Goal: Task Accomplishment & Management: Complete application form

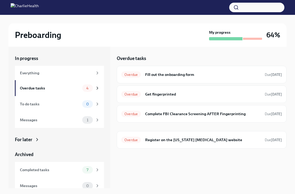
click at [174, 114] on h6 "Complete FBI Clearance Screening AFTER Fingerprinting" at bounding box center [203, 114] width 116 height 6
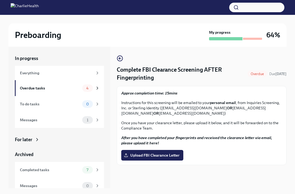
click at [169, 160] on label "Upload FBI Clearance Letter" at bounding box center [152, 155] width 62 height 11
click at [0, 0] on input "Upload FBI Clearance Letter" at bounding box center [0, 0] width 0 height 0
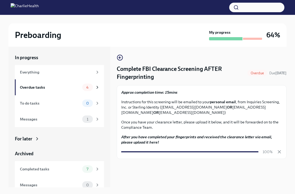
scroll to position [9, 0]
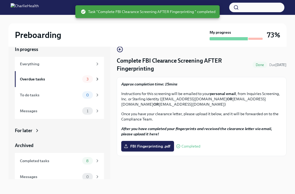
click at [94, 81] on div "3" at bounding box center [91, 78] width 18 height 7
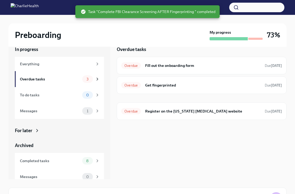
scroll to position [1, 0]
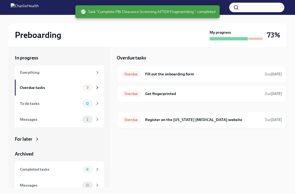
click at [185, 77] on h6 "Fill out the onboarding form" at bounding box center [203, 74] width 116 height 6
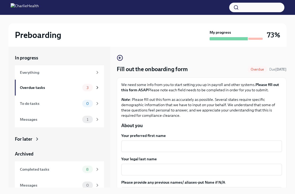
click at [187, 141] on div "x ​" at bounding box center [201, 146] width 161 height 12
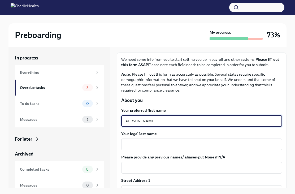
scroll to position [30, 0]
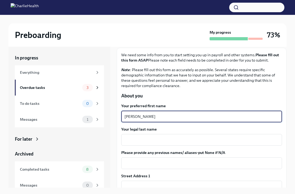
type textarea "[PERSON_NAME]"
click at [171, 137] on textarea "Your legal last name" at bounding box center [202, 140] width 155 height 6
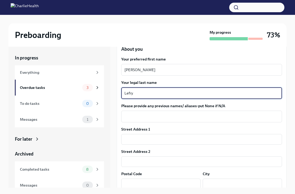
scroll to position [77, 0]
type textarea "Lefry"
click at [173, 135] on input "text" at bounding box center [201, 139] width 161 height 11
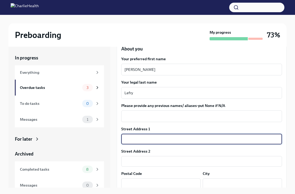
click at [153, 194] on div "State/Region" at bounding box center [160, 195] width 79 height 5
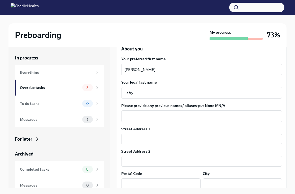
click at [162, 140] on input "text" at bounding box center [201, 139] width 161 height 11
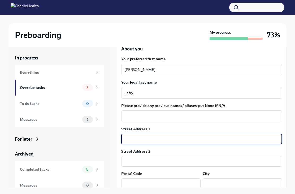
type input "[STREET_ADDRESS]"
type input "1F"
type input "11212"
type input "[GEOGRAPHIC_DATA]"
type input "NY"
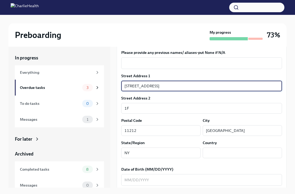
type input "[GEOGRAPHIC_DATA]"
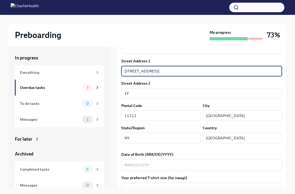
type textarea "NY"
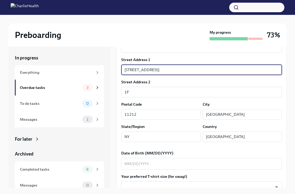
type textarea "[GEOGRAPHIC_DATA]"
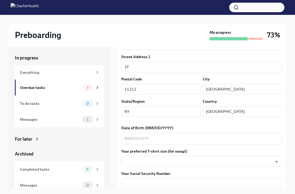
scroll to position [180, 0]
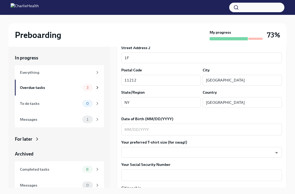
click at [191, 132] on textarea "Date of Birth (MM/DD/YYYY)" at bounding box center [202, 129] width 155 height 6
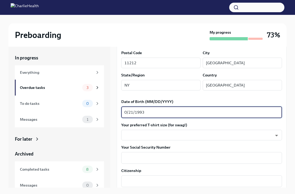
scroll to position [202, 0]
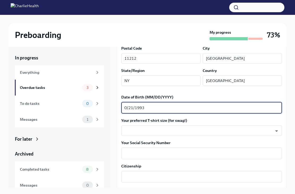
type textarea "0/21/1993"
click at [185, 132] on body "Preboarding My progress 73% In progress Everything Overdue tasks 3 To do tasks …" at bounding box center [147, 100] width 295 height 203
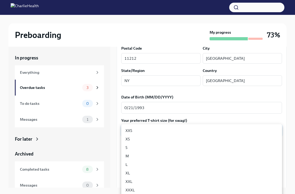
click at [133, 148] on li "S" at bounding box center [201, 147] width 161 height 8
type input "GYTm_qoab"
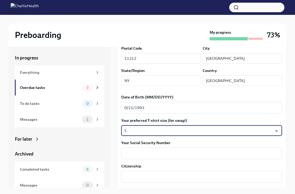
click at [171, 154] on textarea "Your Social Security Number" at bounding box center [202, 153] width 155 height 6
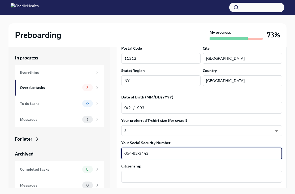
type textarea "054-82-3442"
click at [165, 179] on textarea "Citizenship" at bounding box center [202, 177] width 155 height 6
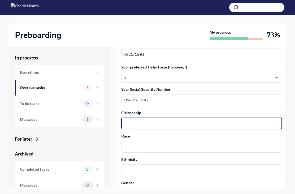
scroll to position [254, 0]
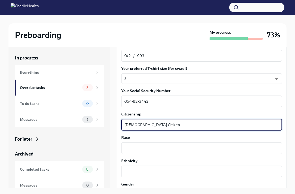
type textarea "[DEMOGRAPHIC_DATA] Citizen"
click at [161, 148] on textarea "Race" at bounding box center [202, 148] width 155 height 6
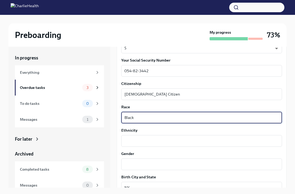
scroll to position [285, 0]
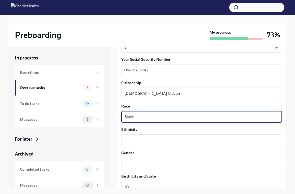
type textarea "Black"
click at [184, 138] on textarea "Ethnicity" at bounding box center [202, 140] width 155 height 6
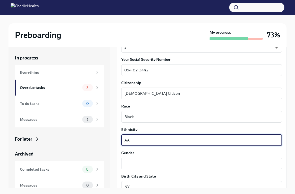
type textarea "AA"
click at [169, 165] on textarea "Gender" at bounding box center [202, 163] width 155 height 6
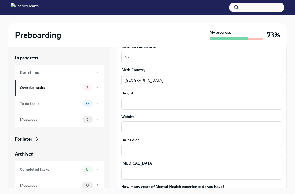
scroll to position [417, 0]
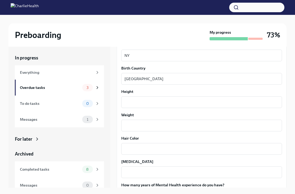
type textarea "[DEMOGRAPHIC_DATA]"
click at [182, 99] on textarea "Height" at bounding box center [202, 102] width 155 height 6
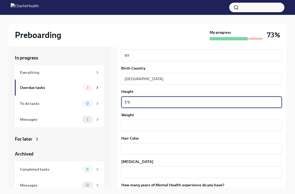
type textarea "5’6"
click at [168, 128] on textarea "Weight" at bounding box center [202, 125] width 155 height 6
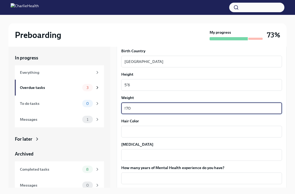
scroll to position [439, 0]
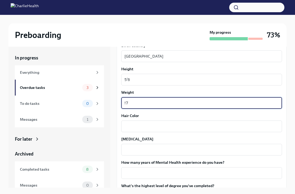
type textarea "!"
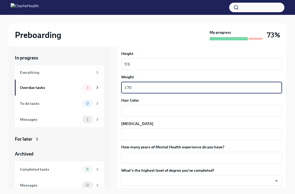
scroll to position [455, 0]
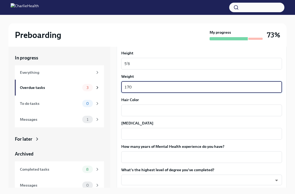
type textarea "170"
click at [184, 109] on textarea "Hair Color" at bounding box center [202, 110] width 155 height 6
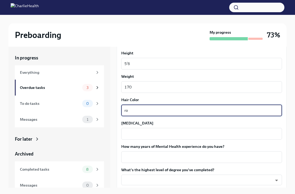
type textarea "r"
type textarea "Brown"
click at [160, 133] on textarea "[MEDICAL_DATA]" at bounding box center [202, 134] width 155 height 6
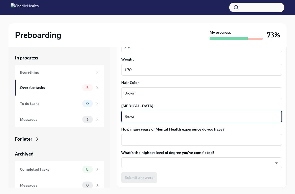
type textarea "Brown"
click at [207, 140] on textarea "How many years of Mental Health experience do you have?" at bounding box center [202, 140] width 155 height 6
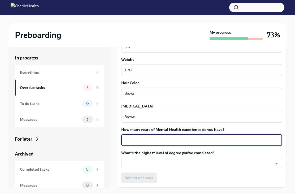
type textarea "5"
type textarea "7"
click at [200, 166] on body "Preboarding My progress 73% In progress Everything Overdue tasks 3 To do tasks …" at bounding box center [147, 100] width 295 height 203
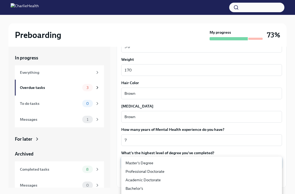
click at [177, 165] on li "Master's Degree" at bounding box center [201, 163] width 161 height 8
type input "2vBr-ghkD"
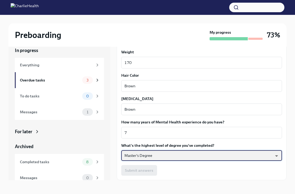
scroll to position [9, 0]
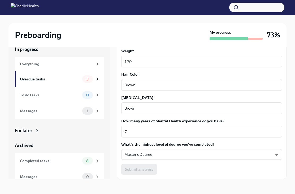
click at [210, 123] on label "How many years of Mental Health experience do you have?" at bounding box center [201, 120] width 161 height 5
click at [210, 129] on textarea "7" at bounding box center [202, 132] width 155 height 6
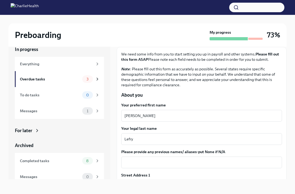
scroll to position [23, 0]
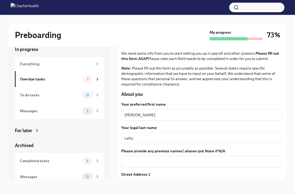
click at [187, 116] on textarea "[PERSON_NAME]" at bounding box center [202, 115] width 155 height 6
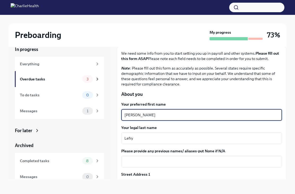
type textarea "[PERSON_NAME]"
click at [189, 138] on textarea "Lefry" at bounding box center [202, 138] width 155 height 6
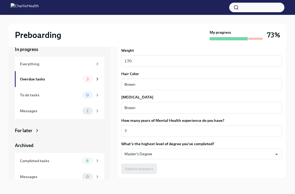
scroll to position [472, 0]
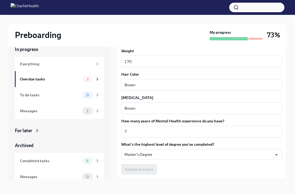
click at [152, 191] on span "Next task : Get fingerprinted" at bounding box center [144, 190] width 46 height 5
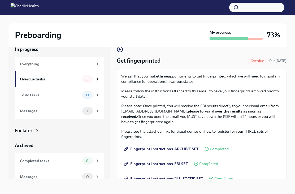
click at [68, 80] on div "Overdue tasks" at bounding box center [50, 79] width 60 height 6
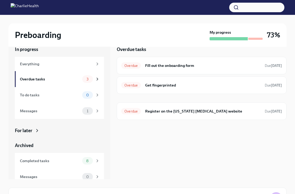
click at [191, 65] on h6 "Fill out the onboarding form" at bounding box center [203, 66] width 116 height 6
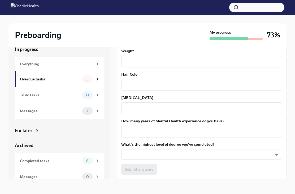
scroll to position [472, 0]
click at [153, 173] on div "Submit answers" at bounding box center [201, 169] width 161 height 11
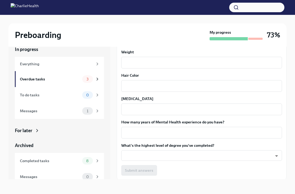
click at [241, 157] on body "Preboarding My progress 73% In progress Everything Overdue tasks 3 To do tasks …" at bounding box center [147, 92] width 295 height 203
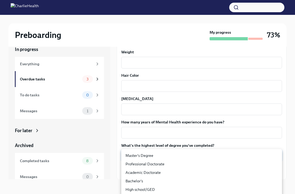
click at [207, 155] on li "Master's Degree" at bounding box center [201, 155] width 161 height 8
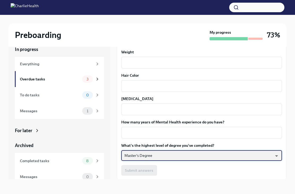
type input "2vBr-ghkD"
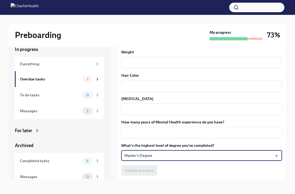
click at [207, 154] on li "Master's Degree" at bounding box center [181, 155] width 121 height 5
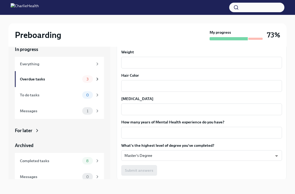
click at [234, 132] on textarea "How many years of Mental Health experience do you have?" at bounding box center [202, 133] width 155 height 6
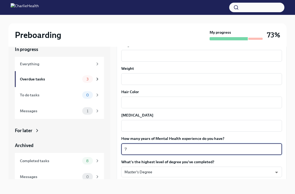
scroll to position [449, 0]
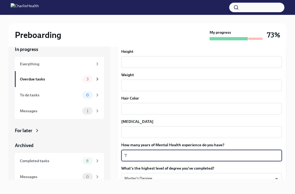
type textarea "7"
click at [185, 133] on textarea "[MEDICAL_DATA]" at bounding box center [202, 132] width 155 height 6
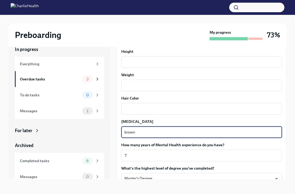
click at [175, 106] on textarea "Hair Color" at bounding box center [202, 109] width 155 height 6
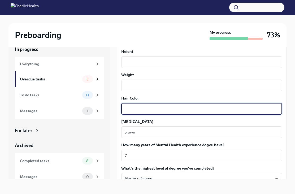
click at [200, 133] on textarea "brown" at bounding box center [202, 132] width 155 height 6
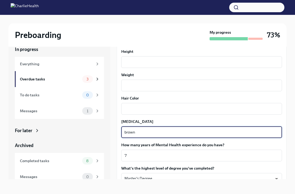
type textarea "brown"
click at [161, 111] on textarea "Hair Color" at bounding box center [202, 109] width 155 height 6
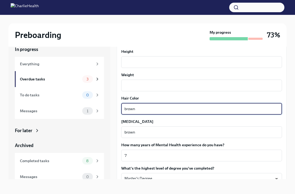
click at [173, 86] on textarea "Weight" at bounding box center [202, 85] width 155 height 6
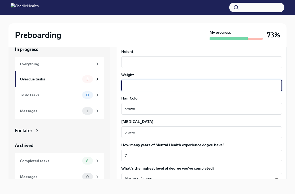
click at [203, 108] on textarea "brown" at bounding box center [202, 109] width 155 height 6
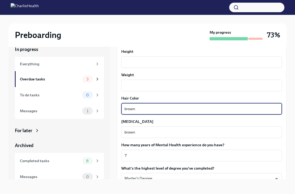
type textarea "brown"
click at [170, 86] on textarea "Weight" at bounding box center [202, 85] width 155 height 6
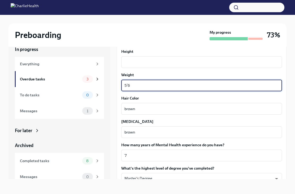
type textarea "5’6"
click at [164, 59] on textarea "Height" at bounding box center [202, 62] width 155 height 6
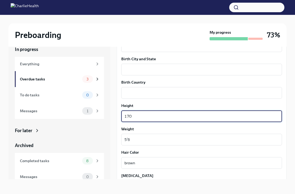
scroll to position [394, 0]
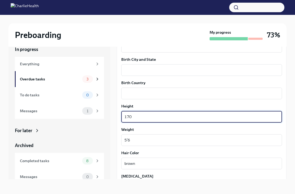
type textarea "170"
click at [206, 96] on textarea "Birth Country" at bounding box center [202, 93] width 155 height 6
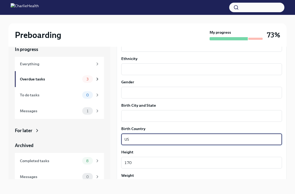
scroll to position [347, 0]
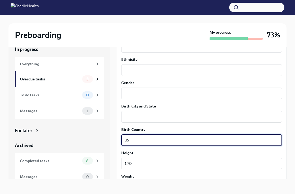
type textarea "US"
click at [197, 118] on textarea "Birth City and State" at bounding box center [202, 117] width 155 height 6
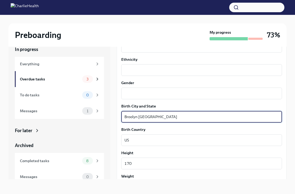
click at [135, 116] on textarea "Broolyn [GEOGRAPHIC_DATA]" at bounding box center [202, 117] width 155 height 6
click at [132, 117] on textarea "Broolyn [GEOGRAPHIC_DATA]" at bounding box center [202, 117] width 155 height 6
type textarea "Brooklyn [GEOGRAPHIC_DATA]"
click at [159, 93] on textarea "Gender" at bounding box center [202, 93] width 155 height 6
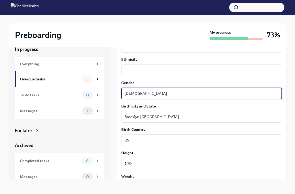
type textarea "[DEMOGRAPHIC_DATA]"
click at [170, 72] on textarea "Ethnicity" at bounding box center [202, 70] width 155 height 6
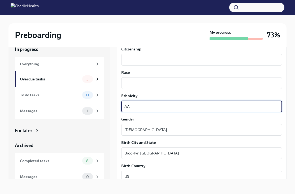
scroll to position [312, 0]
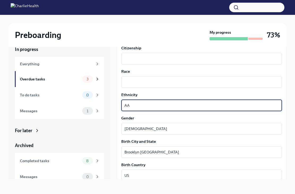
type textarea "AA"
click at [155, 85] on textarea "Race" at bounding box center [202, 82] width 155 height 6
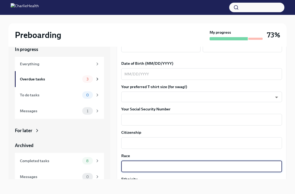
scroll to position [225, 0]
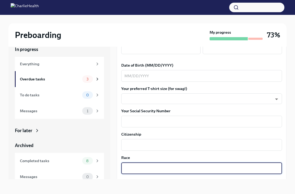
click at [165, 148] on textarea "Citizenship" at bounding box center [202, 145] width 155 height 6
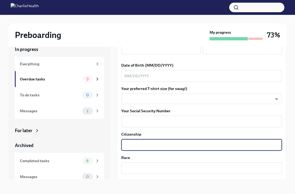
type textarea "I"
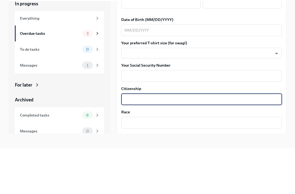
click at [145, 142] on textarea "Citizenship" at bounding box center [202, 145] width 155 height 6
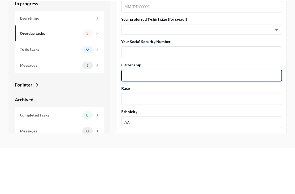
scroll to position [252, 0]
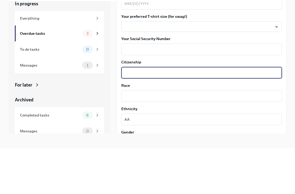
click at [186, 115] on textarea "Citizenship" at bounding box center [202, 118] width 155 height 6
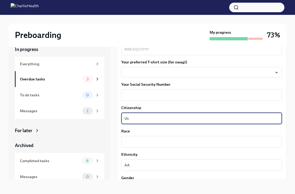
type textarea "Us"
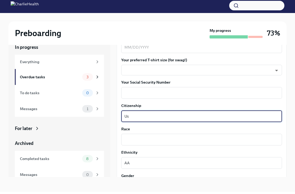
scroll to position [23, 0]
